Goal: Entertainment & Leisure: Consume media (video, audio)

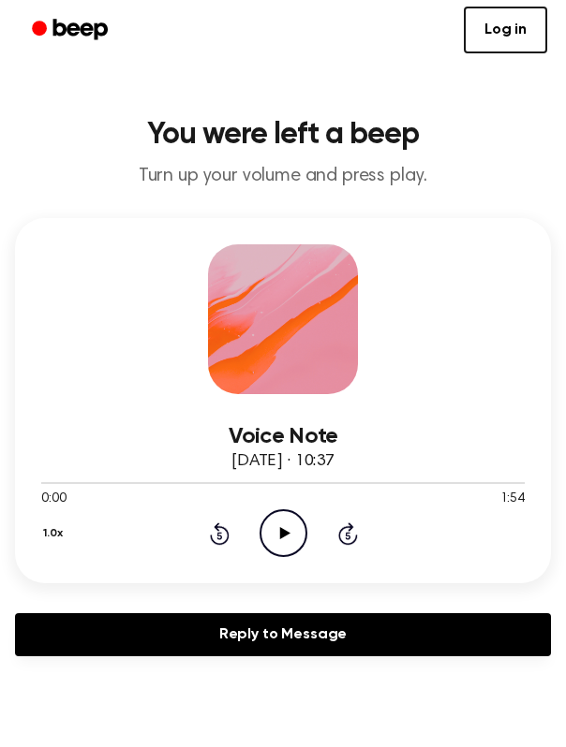
click at [274, 534] on icon "Play Audio" at bounding box center [283, 533] width 48 height 48
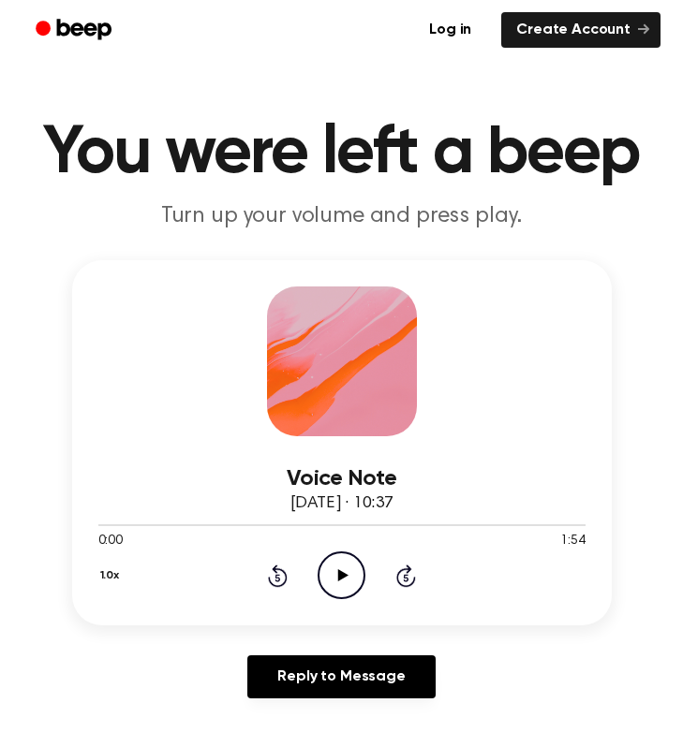
click at [345, 564] on icon "Play Audio" at bounding box center [341, 575] width 48 height 48
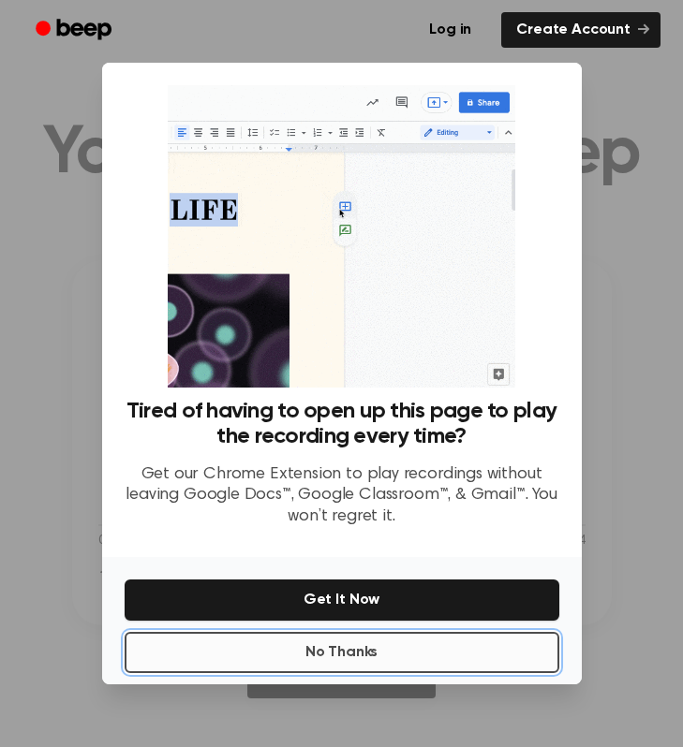
click at [384, 653] on button "No Thanks" at bounding box center [342, 652] width 434 height 41
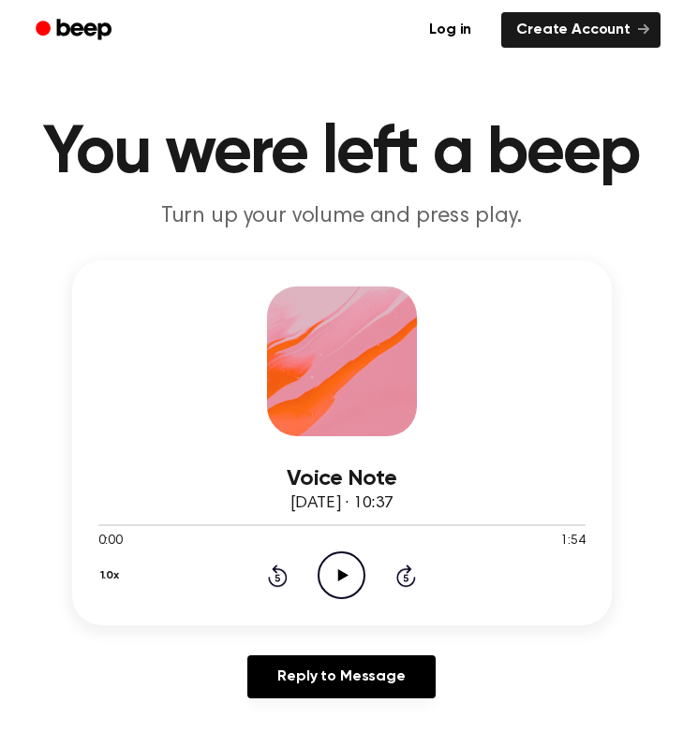
click at [341, 569] on icon "Play Audio" at bounding box center [341, 575] width 48 height 48
click at [408, 577] on icon "Skip 5 seconds" at bounding box center [405, 576] width 21 height 24
click at [409, 575] on icon "Skip 5 seconds" at bounding box center [405, 576] width 21 height 24
click at [327, 578] on icon "Pause Audio" at bounding box center [341, 575] width 48 height 48
click at [336, 565] on icon "Play Audio" at bounding box center [341, 575] width 48 height 48
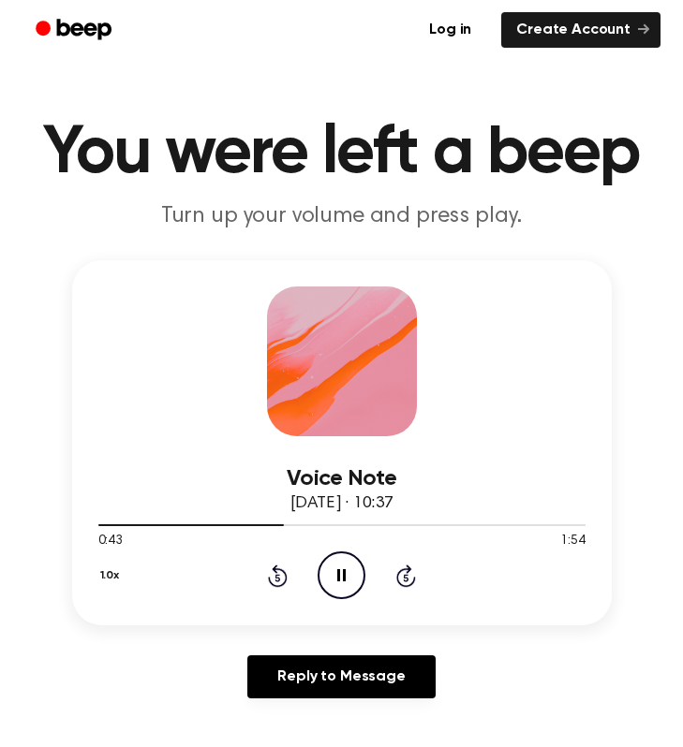
click at [336, 570] on icon "Pause Audio" at bounding box center [341, 575] width 48 height 48
click at [336, 570] on icon "Play Audio" at bounding box center [341, 575] width 48 height 48
click at [341, 579] on icon "Pause Audio" at bounding box center [341, 575] width 48 height 48
click at [341, 579] on icon at bounding box center [343, 575] width 10 height 12
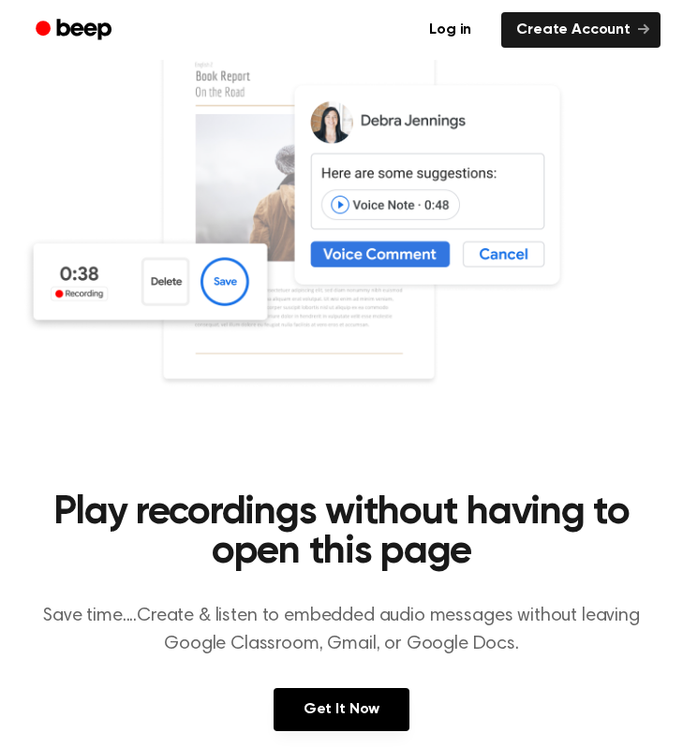
scroll to position [887, 0]
